Goal: Information Seeking & Learning: Learn about a topic

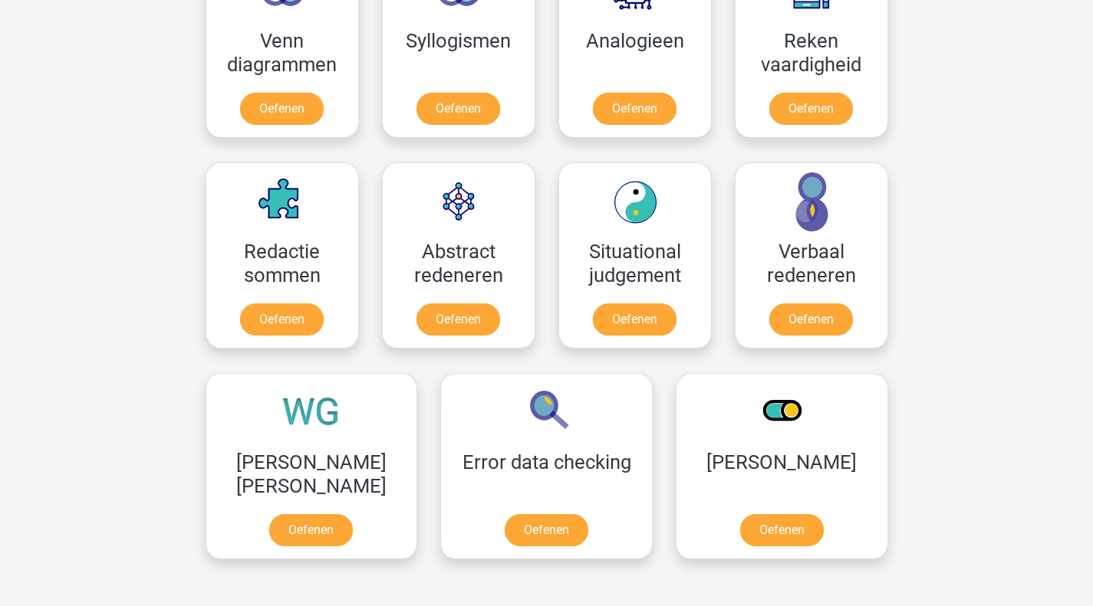
scroll to position [997, 0]
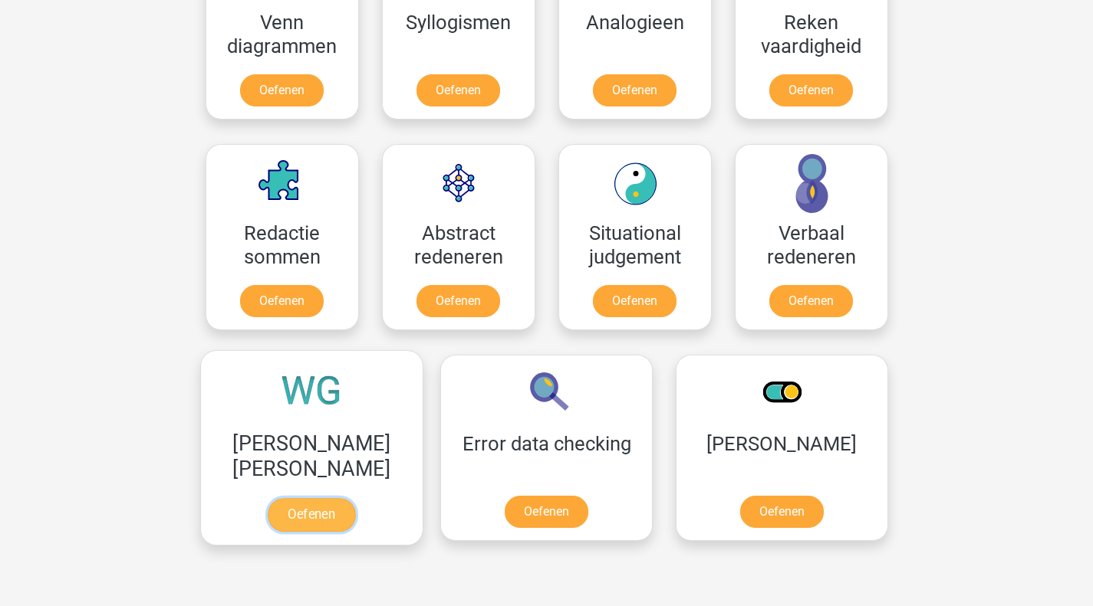
click at [283, 505] on link "Oefenen" at bounding box center [311, 515] width 87 height 34
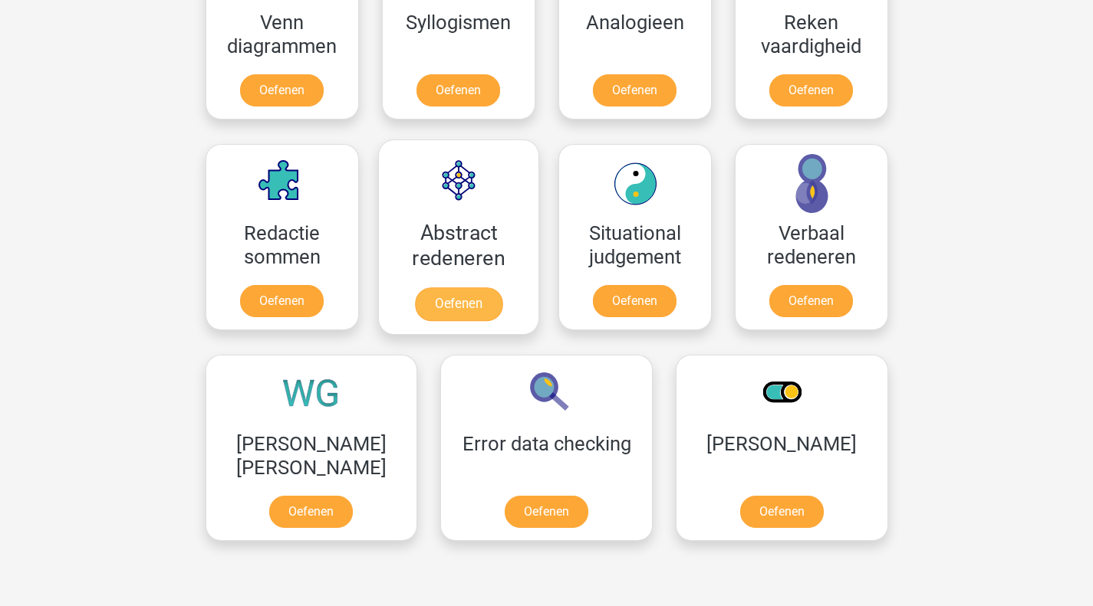
scroll to position [920, 0]
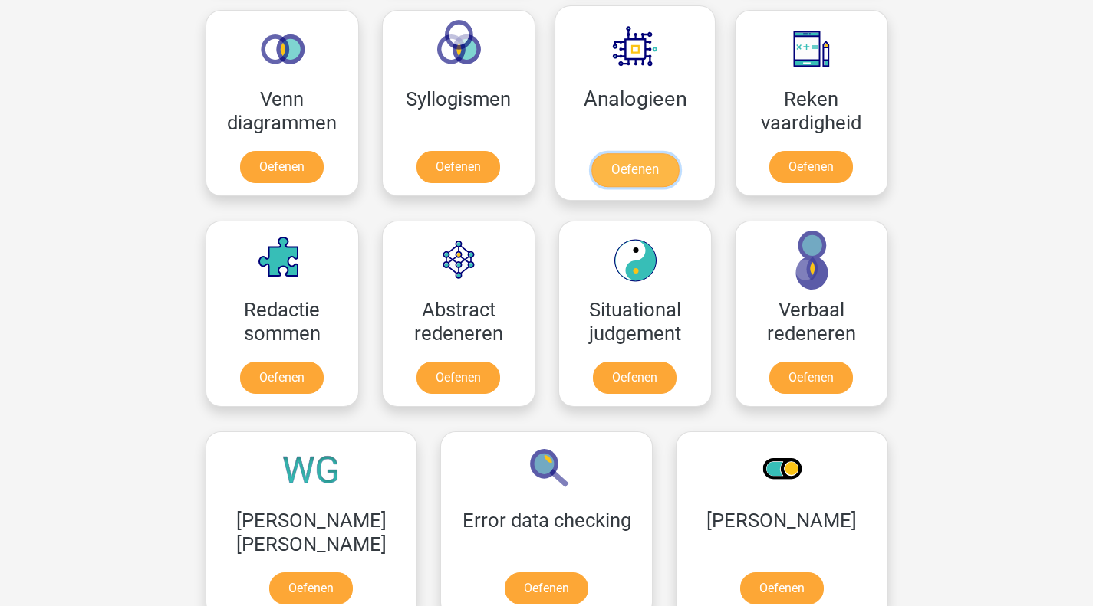
click at [615, 179] on link "Oefenen" at bounding box center [633, 170] width 87 height 34
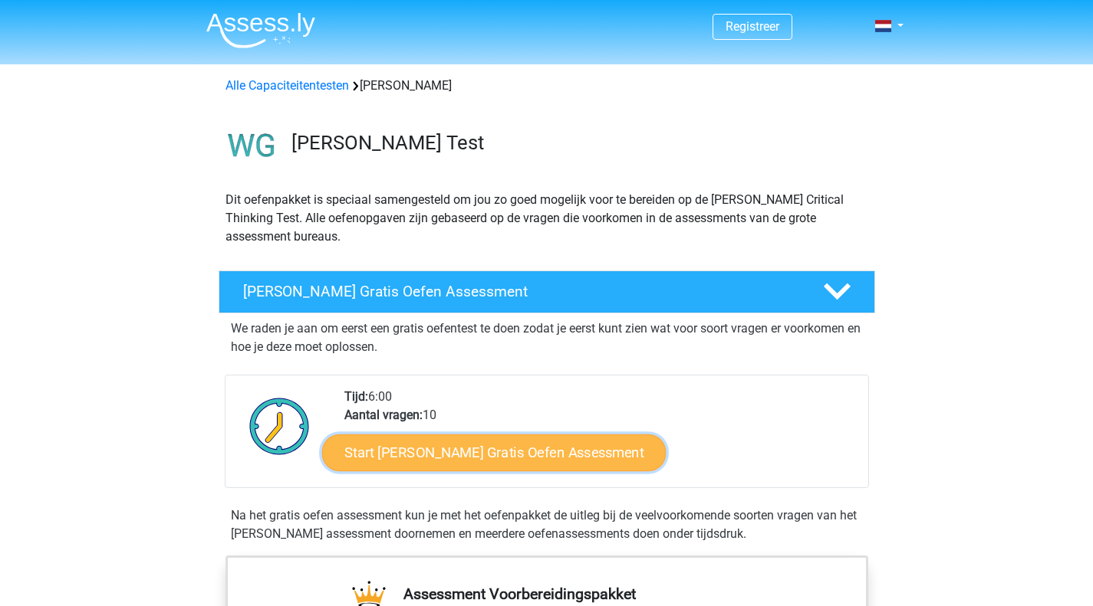
click at [386, 444] on link "Start Watson Glaser Gratis Oefen Assessment" at bounding box center [494, 453] width 344 height 37
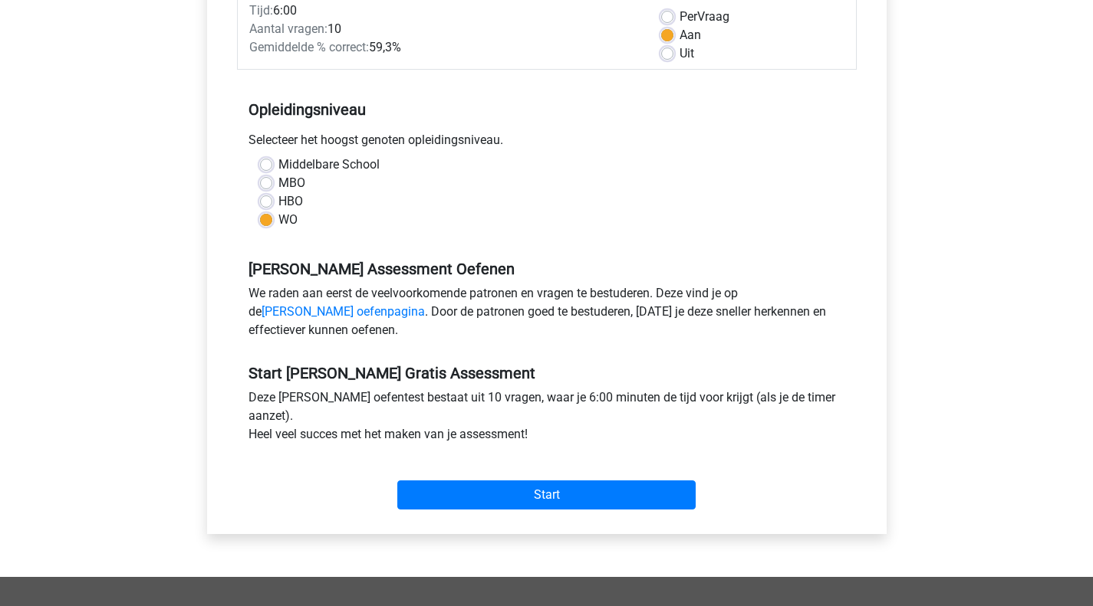
scroll to position [230, 0]
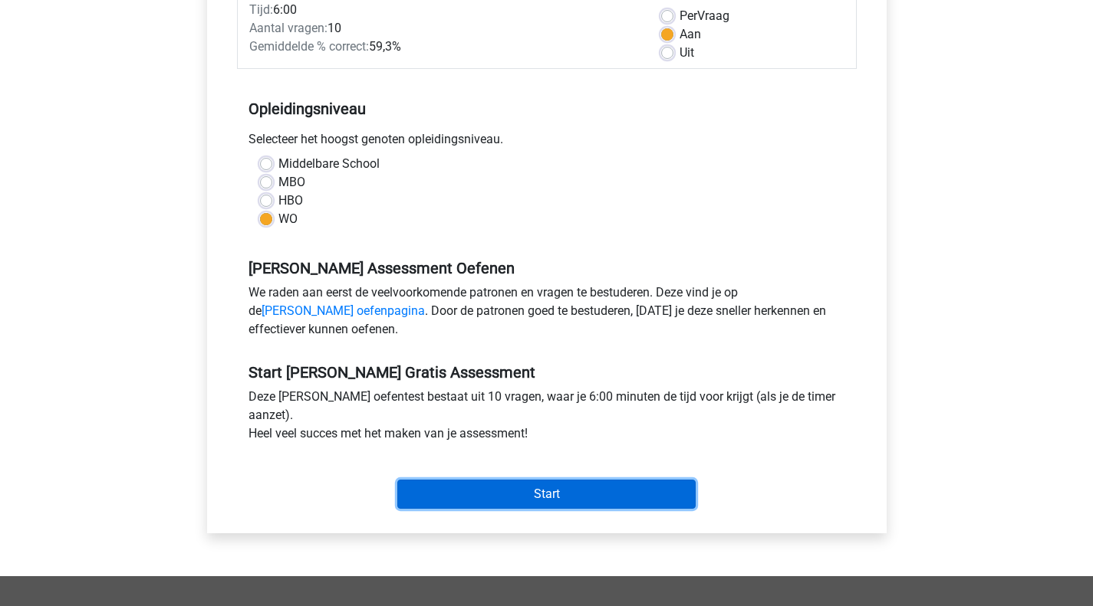
click at [432, 488] on input "Start" at bounding box center [546, 494] width 298 height 29
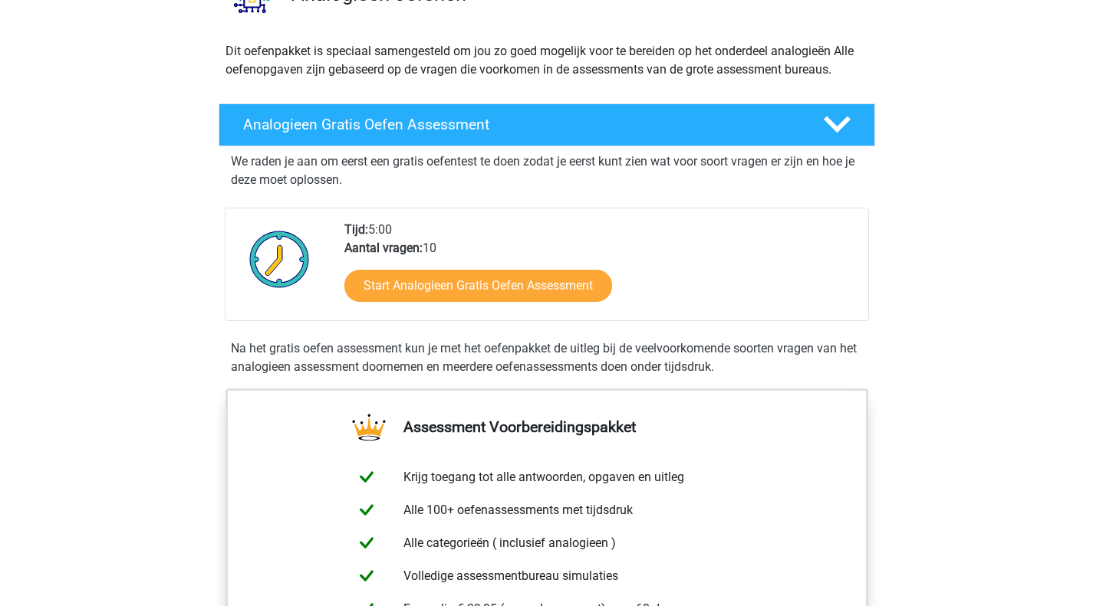
scroll to position [153, 0]
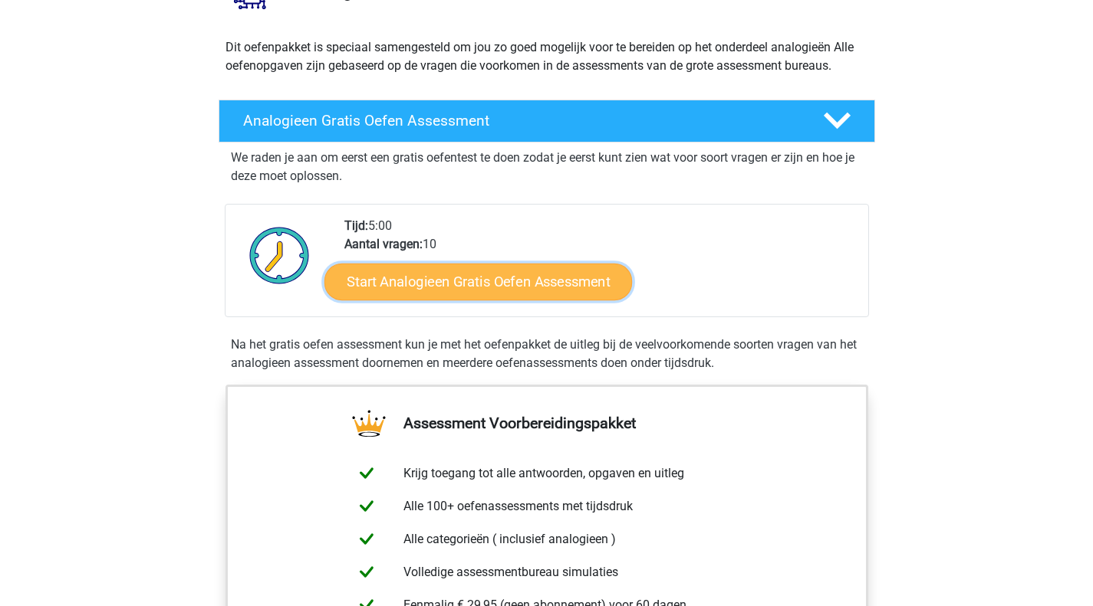
click at [461, 273] on link "Start Analogieen Gratis Oefen Assessment" at bounding box center [477, 281] width 307 height 37
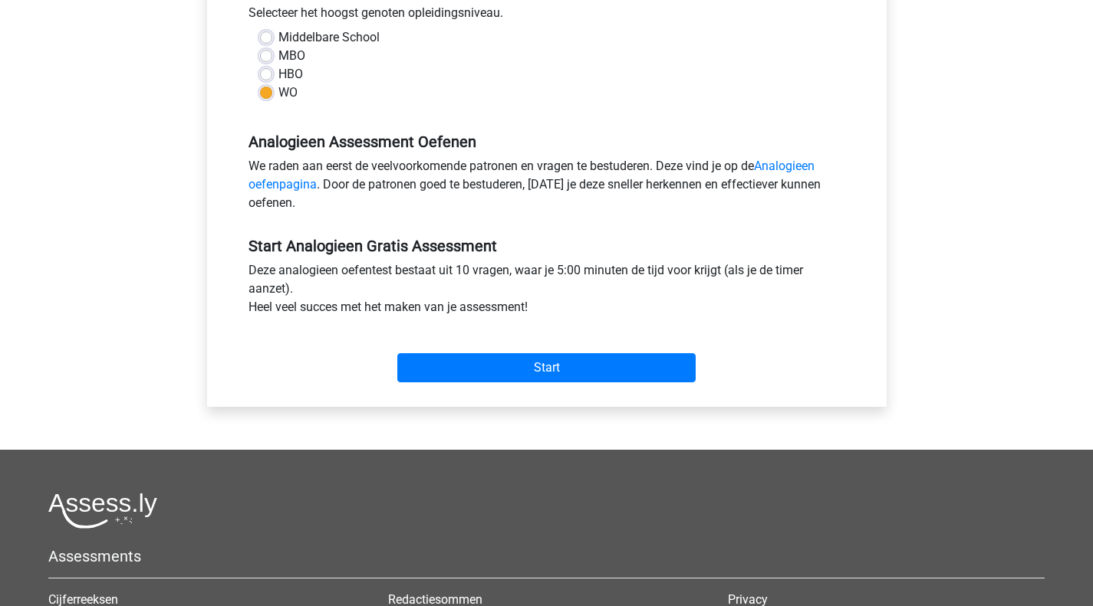
scroll to position [383, 0]
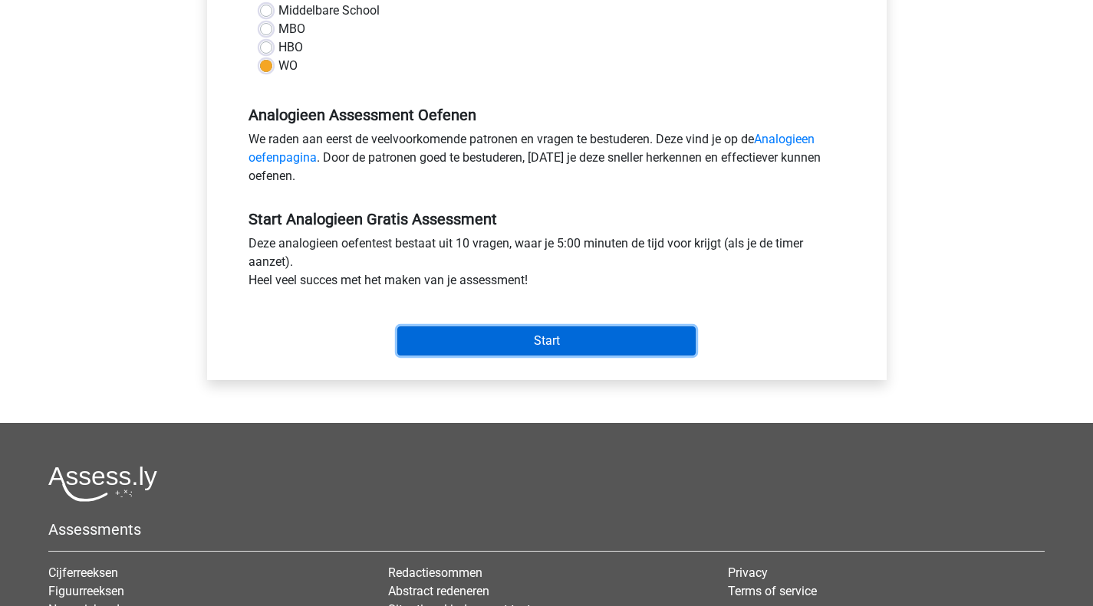
click at [426, 334] on input "Start" at bounding box center [546, 341] width 298 height 29
